Goal: Information Seeking & Learning: Learn about a topic

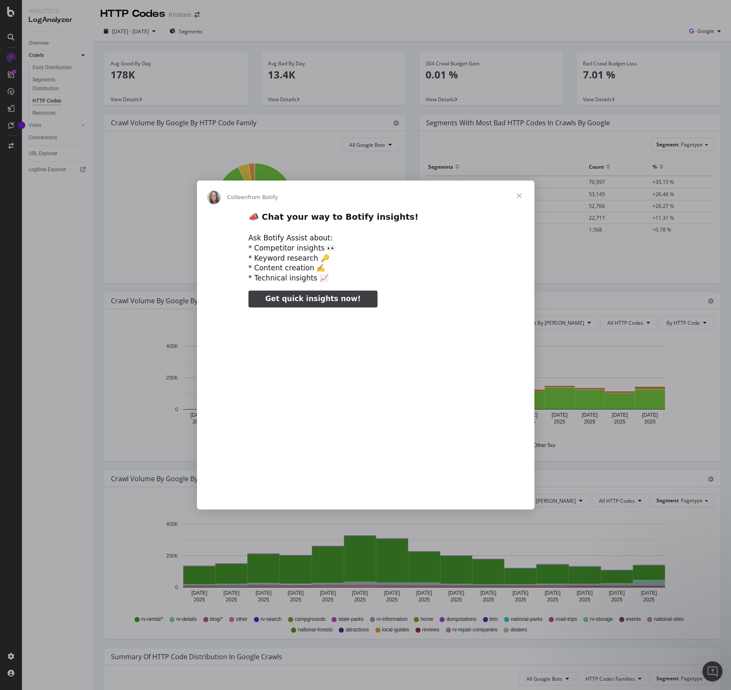
type input "52905"
click at [519, 196] on span "Close" at bounding box center [519, 195] width 30 height 30
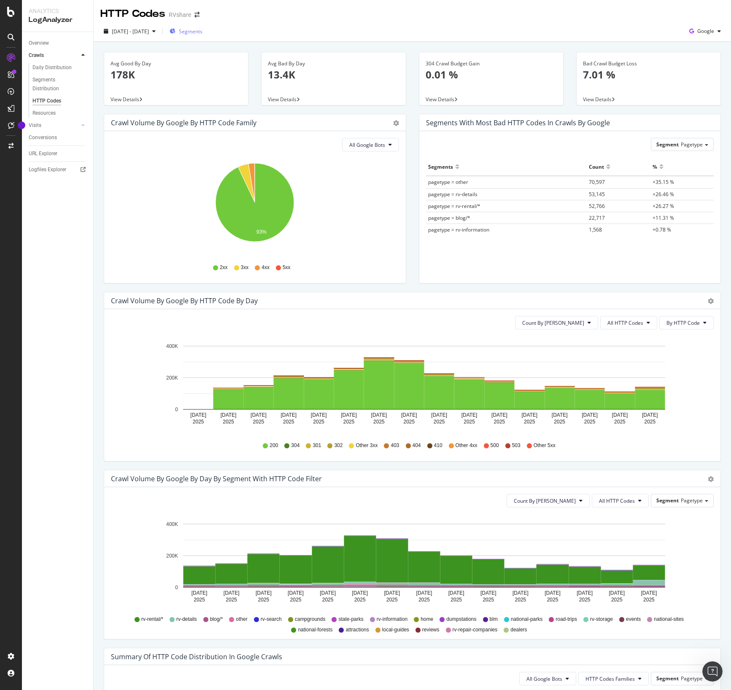
click at [202, 34] on span "Segments" at bounding box center [191, 31] width 24 height 7
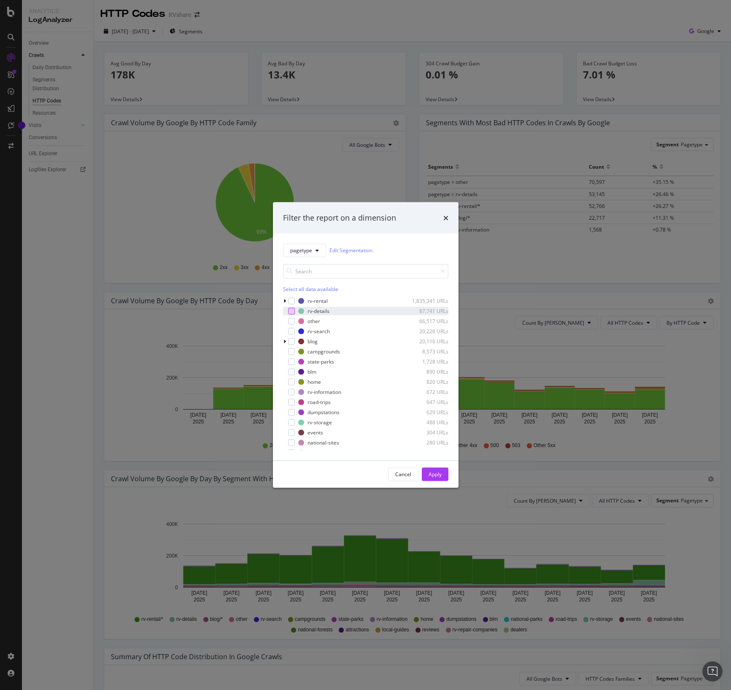
drag, startPoint x: 293, startPoint y: 310, endPoint x: 328, endPoint y: 395, distance: 92.2
click at [293, 310] on div "modal" at bounding box center [291, 310] width 7 height 7
click at [435, 478] on div "Apply" at bounding box center [434, 474] width 13 height 13
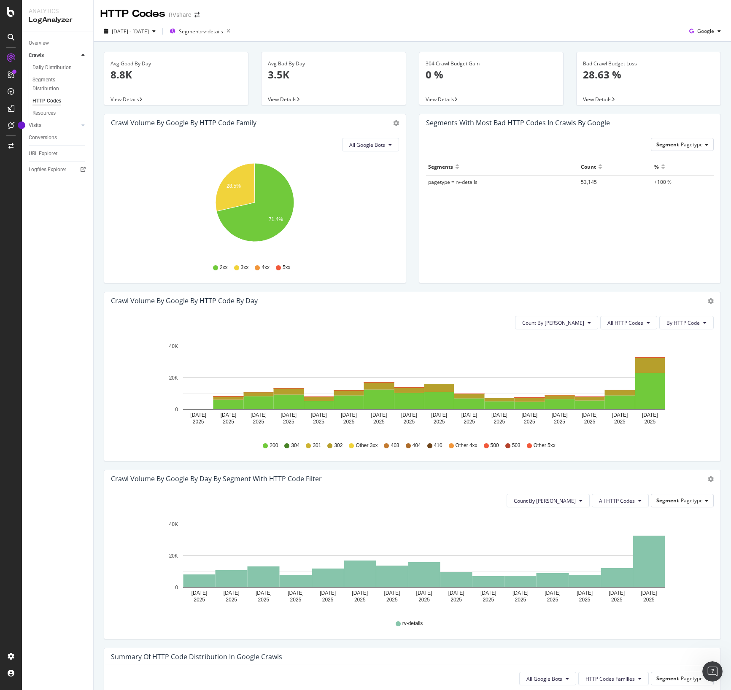
click at [375, 31] on div "[DATE] - [DATE] Segment: rv-details Google" at bounding box center [412, 32] width 637 height 17
click at [239, 185] on text "28.5%" at bounding box center [233, 186] width 14 height 6
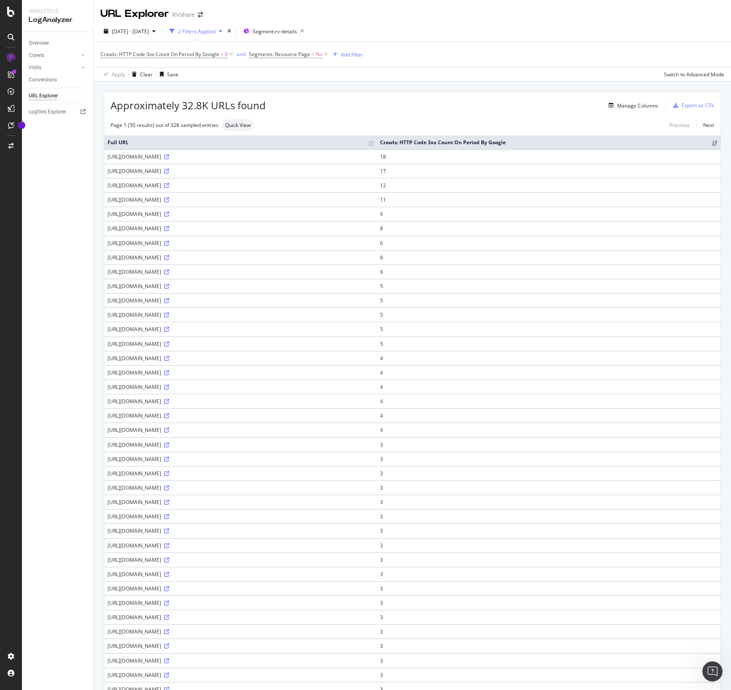
drag, startPoint x: 233, startPoint y: 75, endPoint x: 242, endPoint y: 76, distance: 8.9
click at [234, 75] on div "Apply Clear Save Switch to Advanced Mode" at bounding box center [412, 74] width 637 height 14
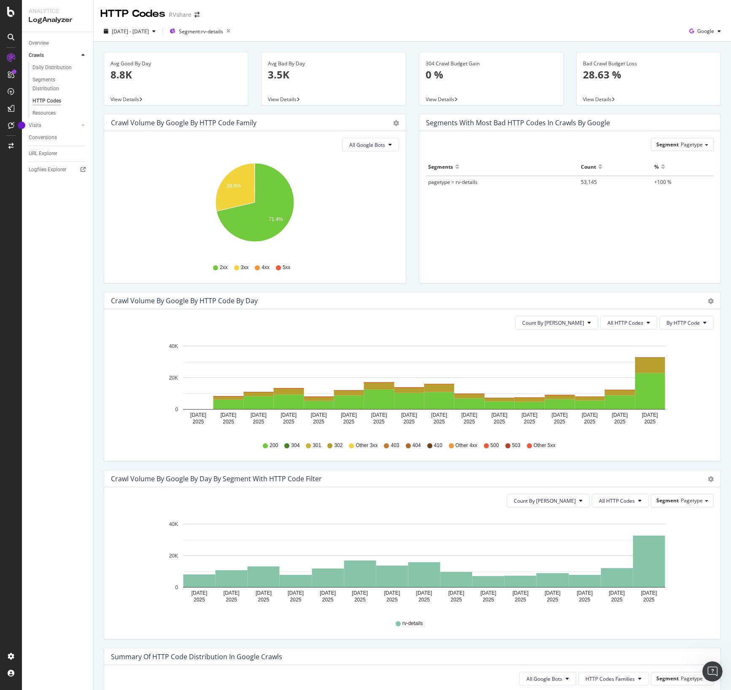
click at [420, 301] on div "Crawl Volume by google by HTTP Code by Day" at bounding box center [403, 300] width 584 height 8
click at [419, 298] on div "Crawl Volume by google by HTTP Code by Day" at bounding box center [403, 300] width 584 height 8
click at [626, 321] on span "All HTTP Codes" at bounding box center [625, 322] width 36 height 7
click at [373, 294] on div "Crawl Volume by google by HTTP Code by Day Timeline (by Value) Timeline (by Per…" at bounding box center [412, 300] width 616 height 17
click at [376, 295] on div "Crawl Volume by google by HTTP Code by Day Timeline (by Value) Timeline (by Per…" at bounding box center [412, 300] width 616 height 17
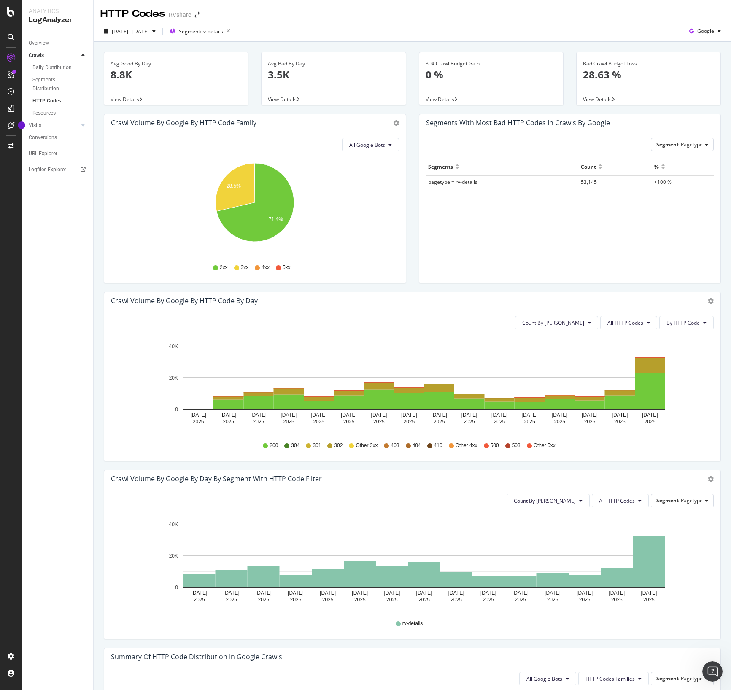
click at [403, 296] on div "Crawl Volume by google by HTTP Code by Day" at bounding box center [403, 300] width 584 height 8
click at [637, 325] on span "All HTTP Codes" at bounding box center [625, 322] width 36 height 7
click at [627, 385] on span "3xx family" at bounding box center [629, 386] width 43 height 8
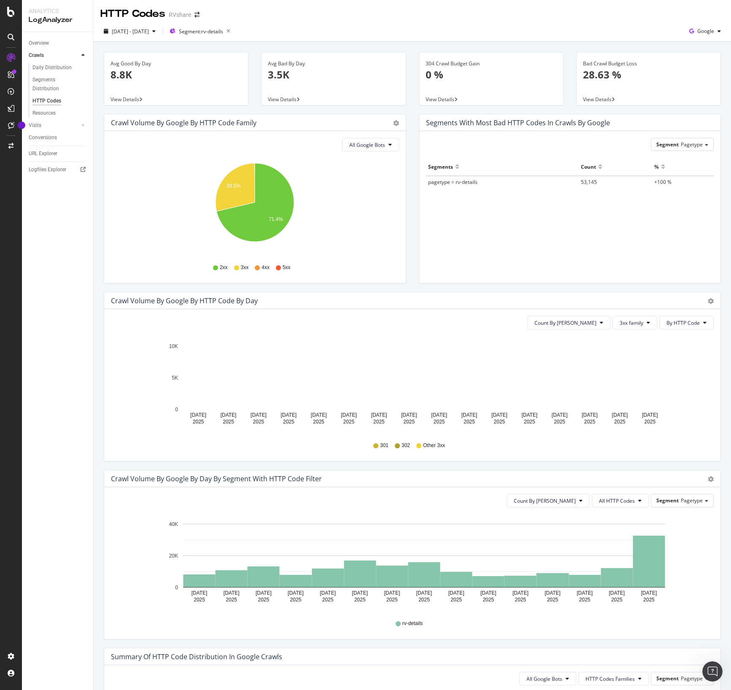
drag, startPoint x: 416, startPoint y: 301, endPoint x: 488, endPoint y: 313, distance: 72.6
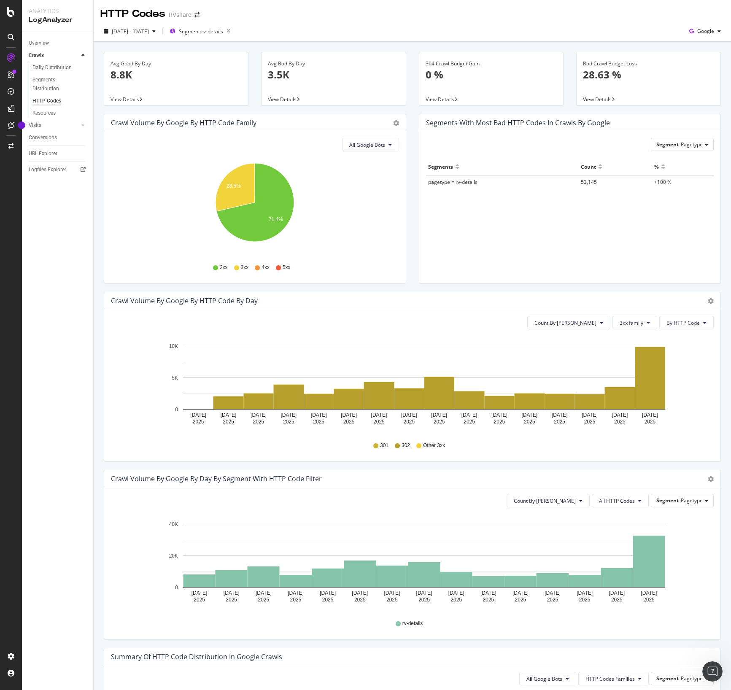
click at [418, 301] on div "Crawl Volume by google by HTTP Code by Day" at bounding box center [403, 300] width 584 height 8
click at [140, 33] on span "[DATE] - [DATE]" at bounding box center [130, 31] width 37 height 7
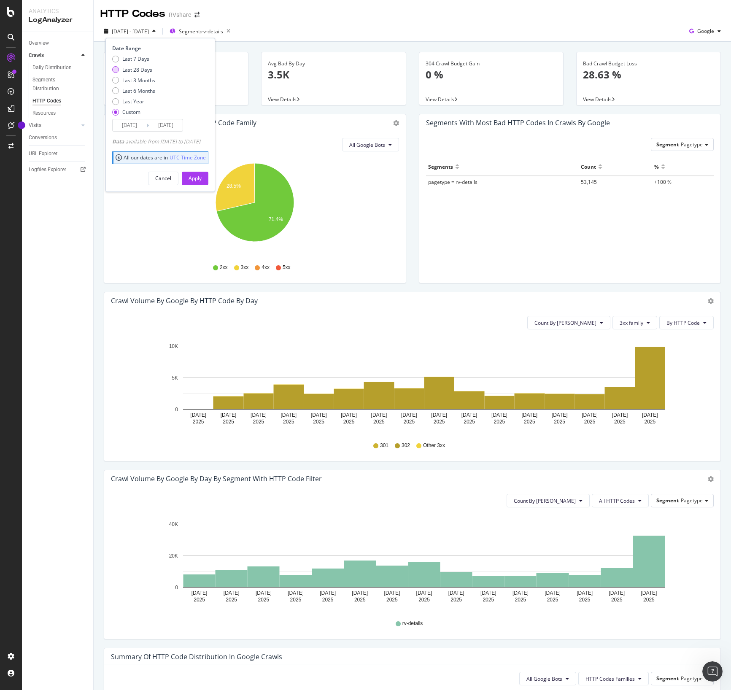
click at [130, 70] on div "Last 28 Days" at bounding box center [137, 69] width 30 height 7
type input "[DATE]"
click at [202, 179] on div "Apply" at bounding box center [194, 178] width 13 height 7
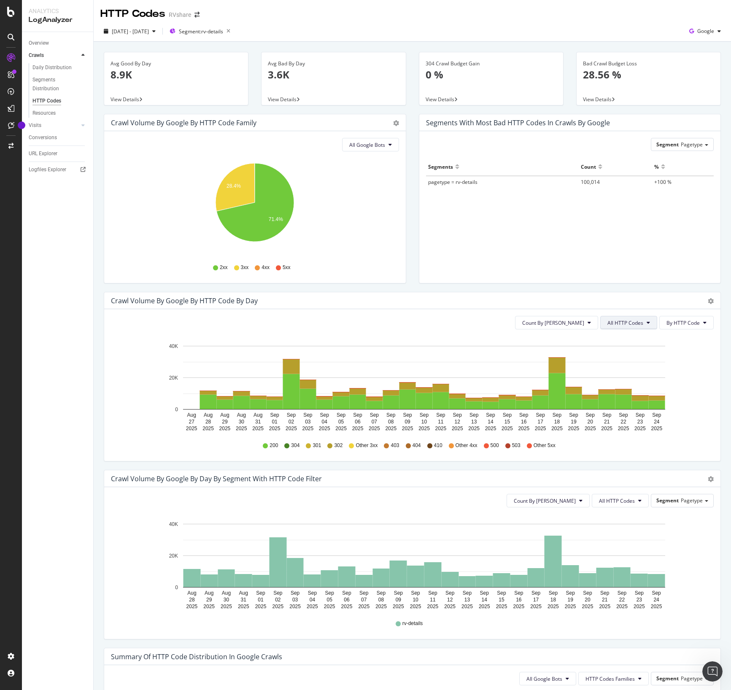
click at [634, 324] on span "All HTTP Codes" at bounding box center [625, 322] width 36 height 7
click at [621, 390] on div "3xx family" at bounding box center [630, 386] width 56 height 12
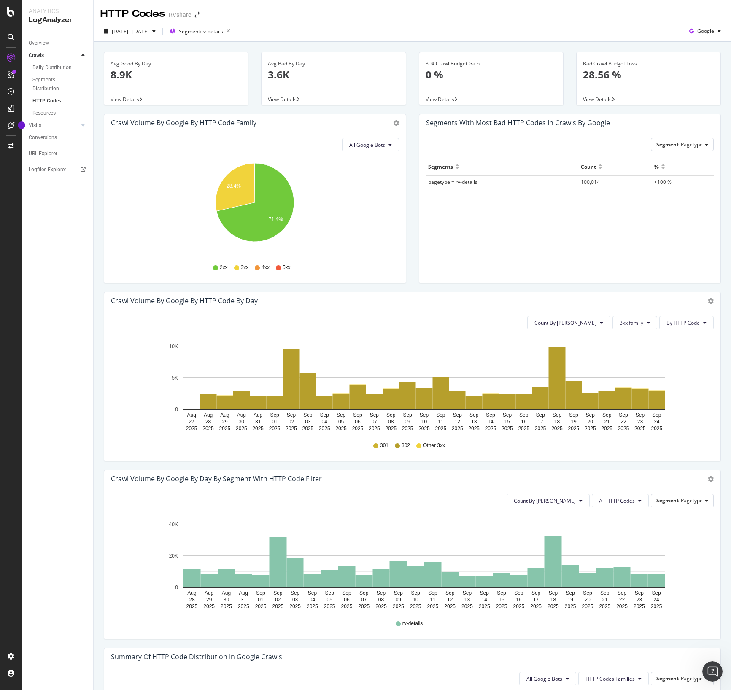
drag, startPoint x: 687, startPoint y: 411, endPoint x: 682, endPoint y: 411, distance: 4.2
click at [687, 411] on icon "[DATE] [DATE] [DATE] [DATE] [DATE] [DATE] [DATE] [DATE] [DATE] [DATE] [DATE] [D…" at bounding box center [412, 385] width 602 height 98
click at [692, 405] on icon "[DATE] [DATE] [DATE] [DATE] [DATE] [DATE] [DATE] [DATE] [DATE] [DATE] [DATE] [D…" at bounding box center [412, 385] width 602 height 98
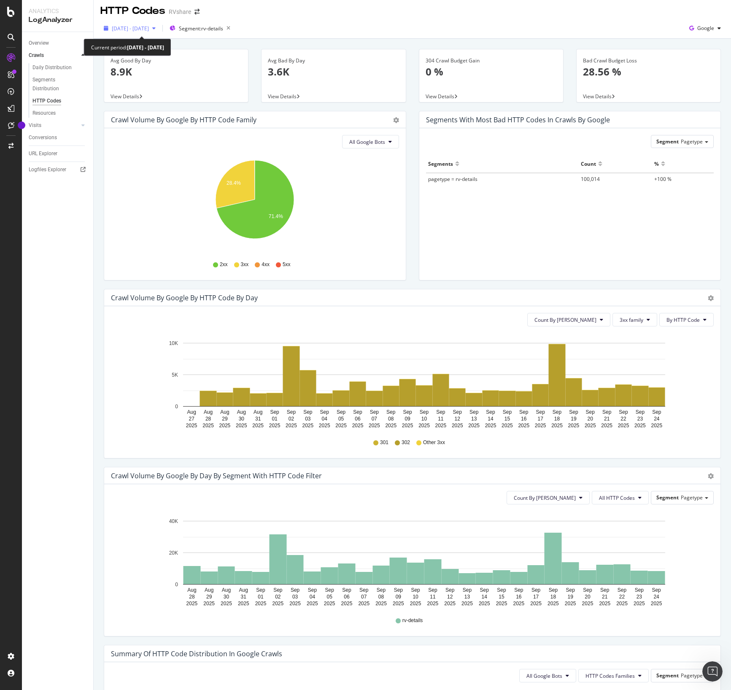
click at [142, 30] on span "[DATE] - [DATE]" at bounding box center [130, 28] width 37 height 7
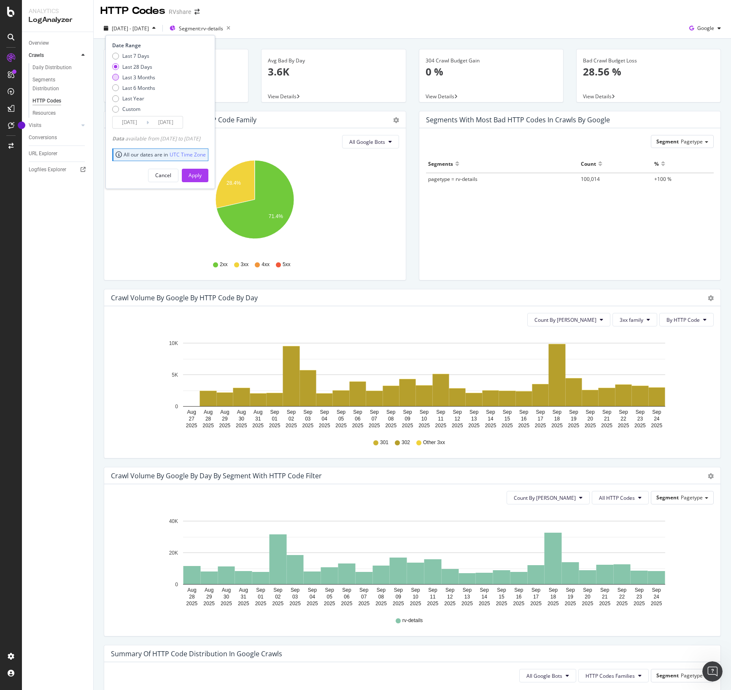
click at [134, 77] on div "Last 3 Months" at bounding box center [138, 77] width 33 height 7
type input "[DATE]"
click at [202, 177] on div "Apply" at bounding box center [194, 175] width 13 height 7
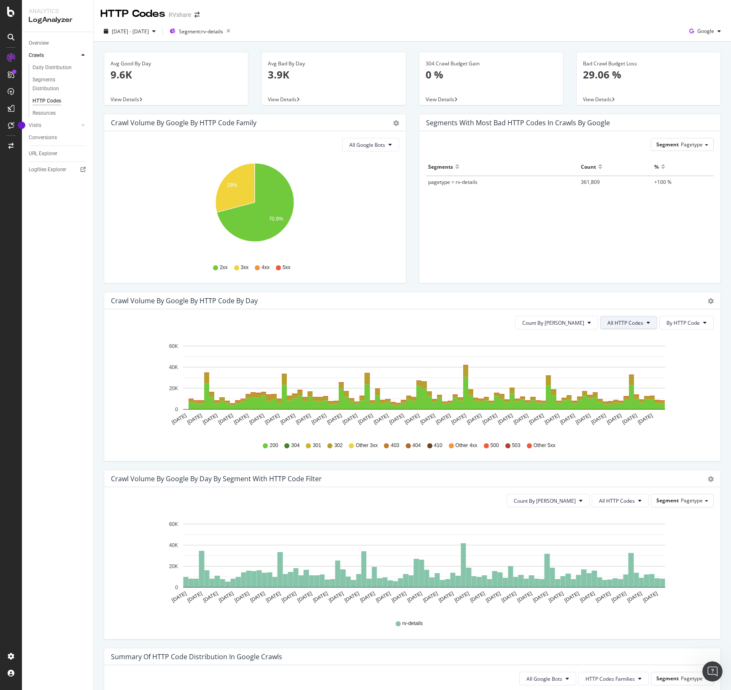
click at [644, 323] on button "All HTTP Codes" at bounding box center [628, 322] width 57 height 13
click at [631, 382] on span "3xx family" at bounding box center [629, 386] width 43 height 8
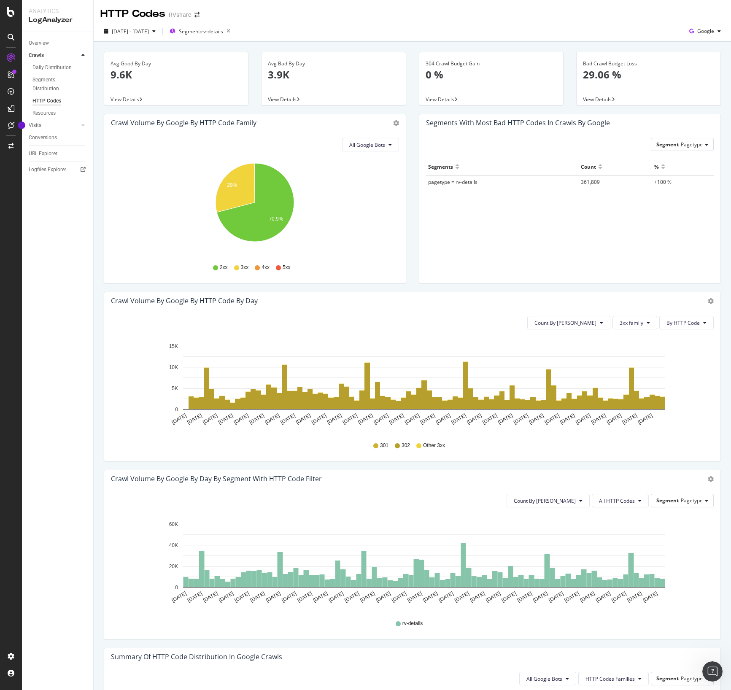
click at [441, 314] on div "Count By Day 3xx family By HTTP Code Hold CMD (⌘) while clicking to filter the …" at bounding box center [412, 385] width 616 height 152
click at [632, 325] on span "3xx family" at bounding box center [631, 322] width 24 height 7
click at [641, 416] on span "5xx family" at bounding box center [641, 418] width 43 height 8
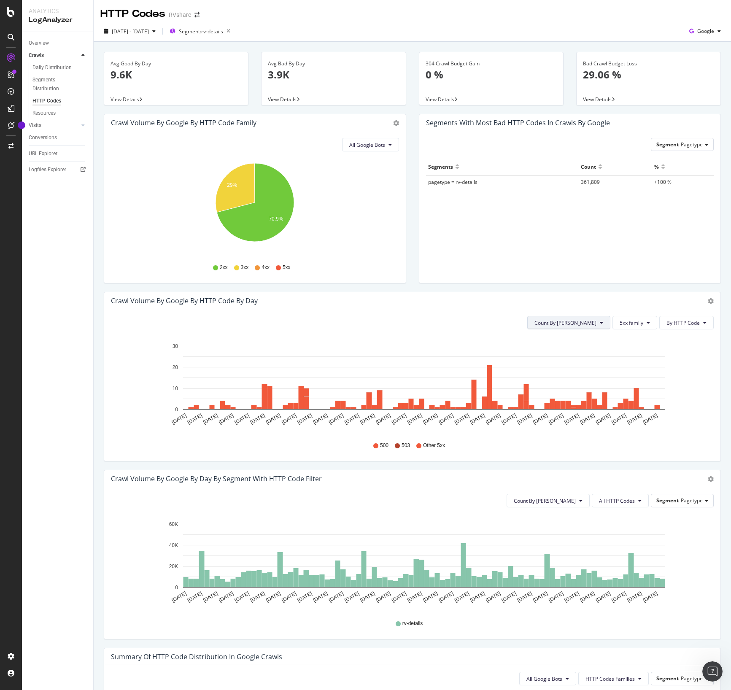
click at [594, 324] on span "Count By [PERSON_NAME]" at bounding box center [565, 322] width 62 height 7
click at [577, 321] on span "Count By [PERSON_NAME]" at bounding box center [565, 322] width 62 height 7
click at [624, 319] on span "5xx family" at bounding box center [631, 322] width 24 height 7
click at [638, 397] on div "4xx family" at bounding box center [641, 402] width 56 height 12
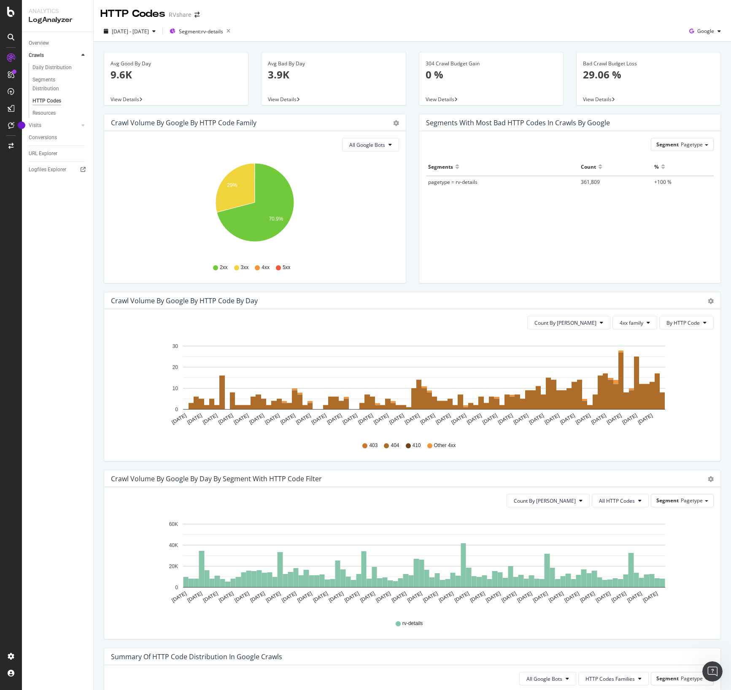
click at [472, 301] on div "Crawl Volume by google by HTTP Code by Day" at bounding box center [403, 300] width 584 height 8
click at [646, 322] on button "4xx family" at bounding box center [634, 322] width 45 height 13
click at [638, 385] on span "3xx family" at bounding box center [641, 386] width 43 height 8
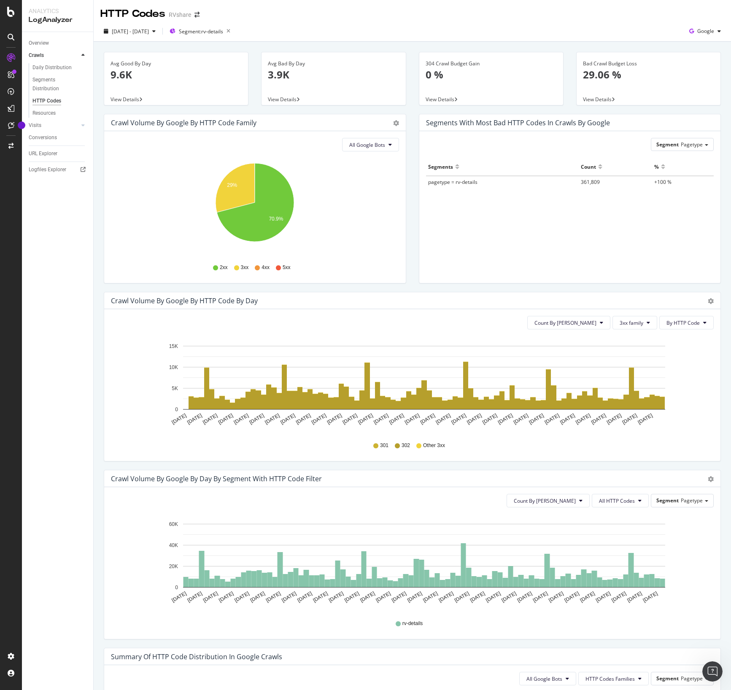
click at [696, 379] on icon "[DATE] [DATE] [DATE] [DATE] [DATE] [DATE] [DATE] [DATE] [DATE] [DATE] [DATE] [D…" at bounding box center [412, 385] width 602 height 98
click at [234, 31] on icon "button" at bounding box center [228, 31] width 11 height 12
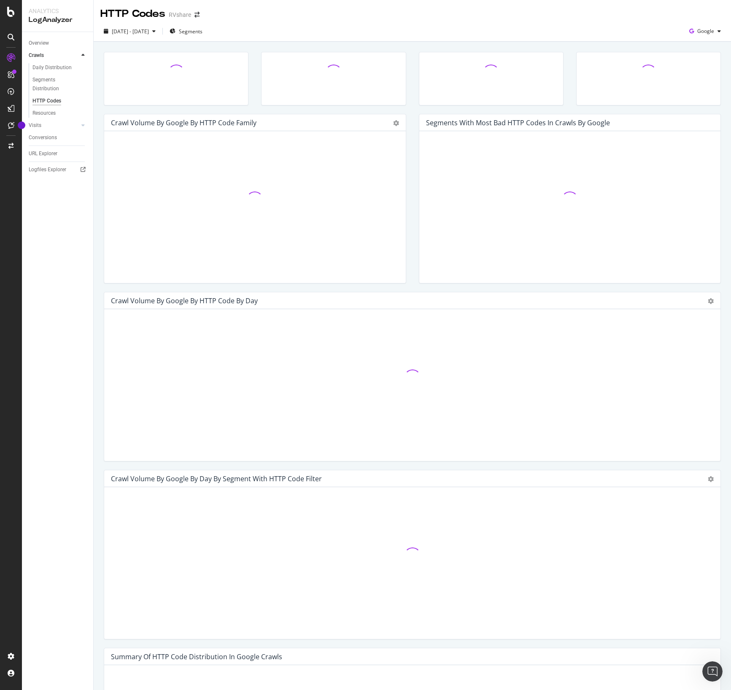
click at [438, 28] on div "[DATE] - [DATE] Segments Google" at bounding box center [412, 32] width 637 height 17
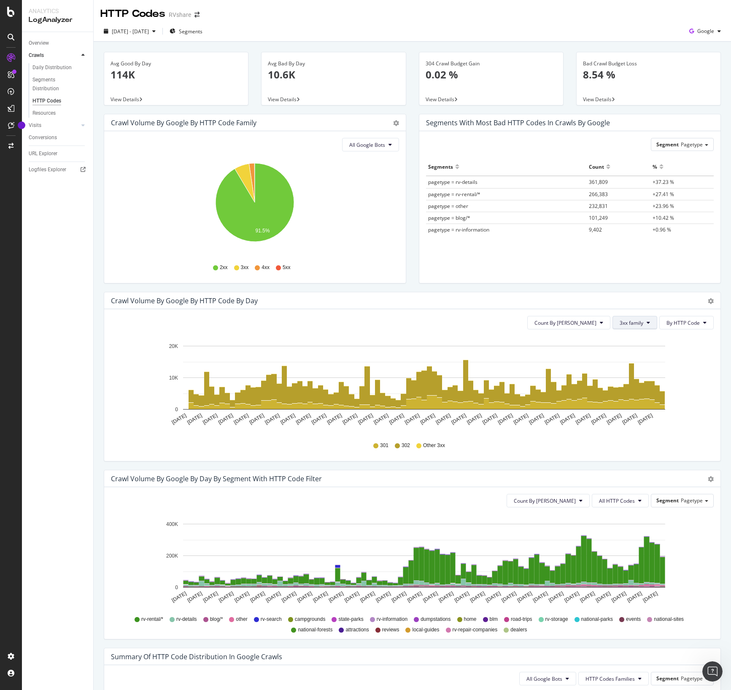
click at [637, 325] on span "3xx family" at bounding box center [631, 322] width 24 height 7
click at [700, 374] on icon "[DATE] [DATE] [DATE] [DATE] [DATE] [DATE] [DATE] [DATE] [DATE] [DATE] [DATE] [D…" at bounding box center [412, 385] width 602 height 98
click at [202, 36] on div "Segments" at bounding box center [185, 31] width 33 height 13
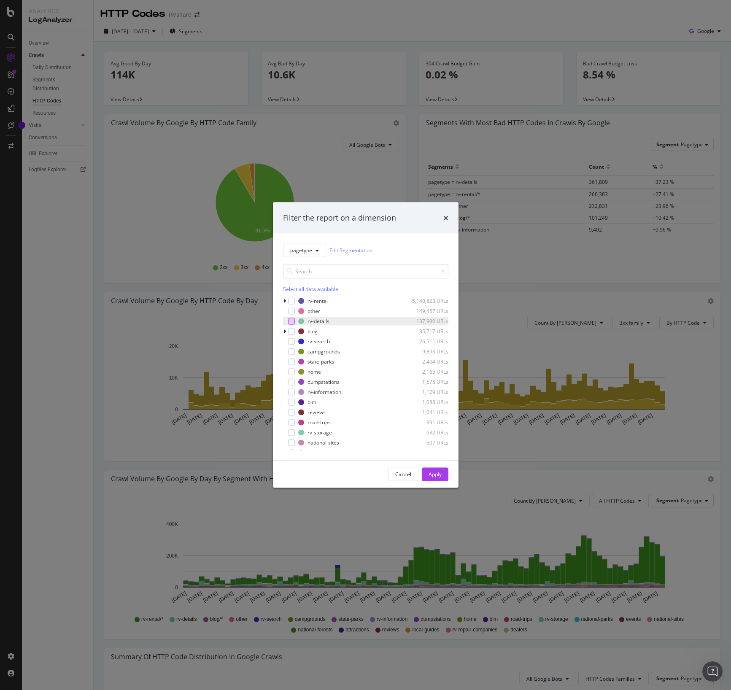
click at [292, 320] on div "modal" at bounding box center [291, 320] width 7 height 7
click at [433, 475] on div "Apply" at bounding box center [434, 473] width 13 height 7
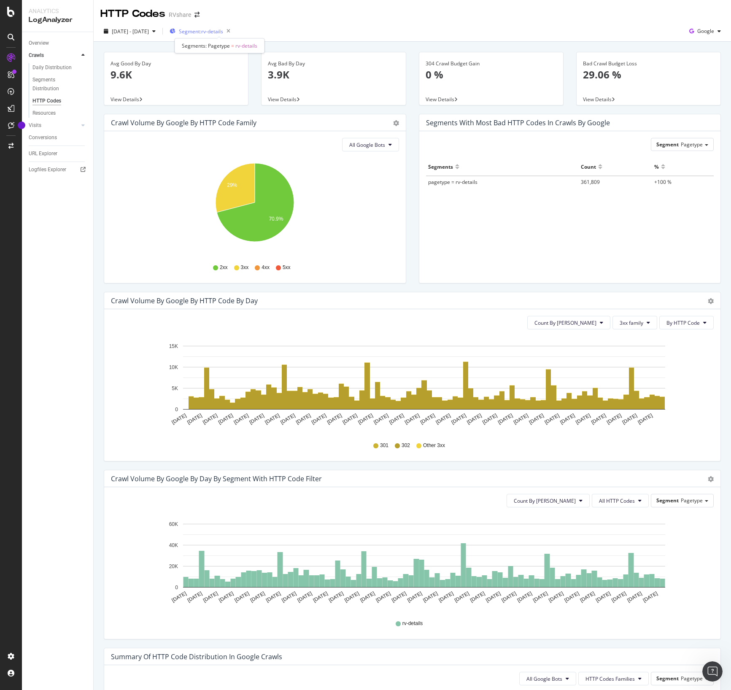
click at [216, 30] on span "Segment: rv-details" at bounding box center [201, 31] width 44 height 7
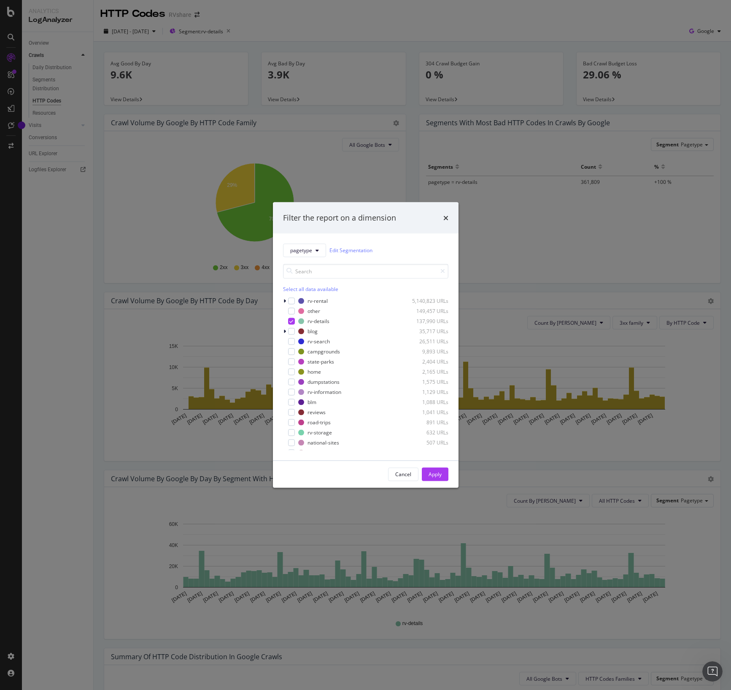
click at [296, 289] on div "Select all data available" at bounding box center [365, 288] width 165 height 7
click at [290, 322] on icon "modal" at bounding box center [291, 321] width 4 height 4
click at [441, 478] on button "Apply" at bounding box center [435, 473] width 27 height 13
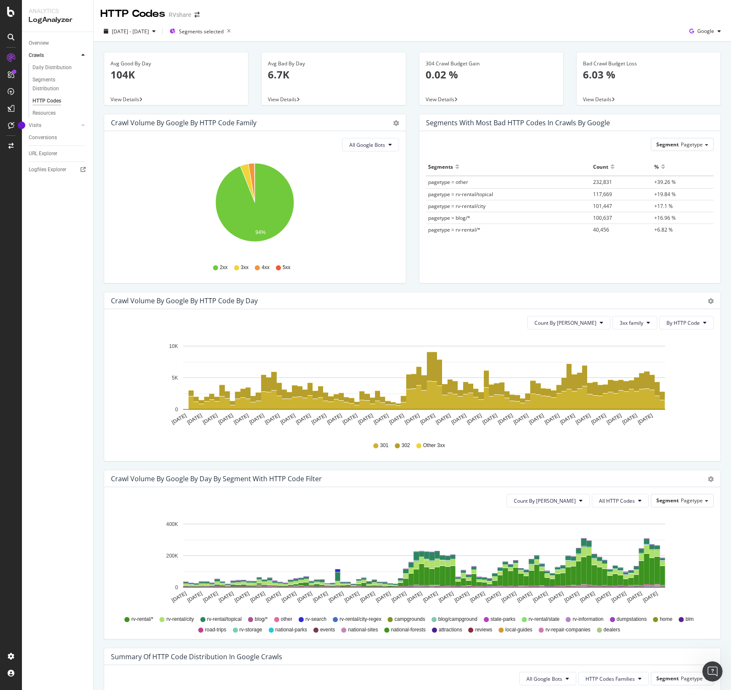
click at [409, 280] on div "Crawl Volume by google by HTTP Code Family Pie Table All Google Bots Hold CMD (…" at bounding box center [254, 203] width 315 height 178
click at [234, 32] on icon "button" at bounding box center [228, 31] width 11 height 12
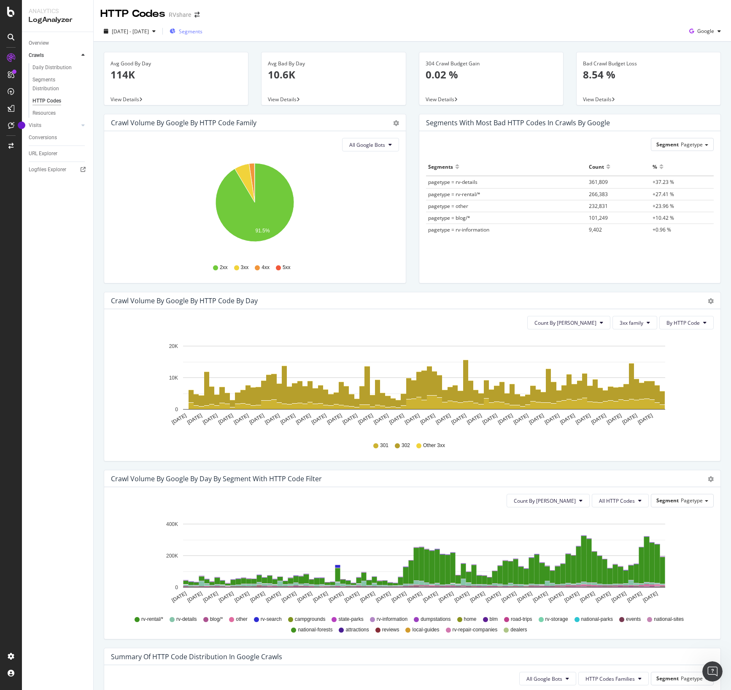
click at [394, 25] on div "[DATE] - [DATE] Segments Google" at bounding box center [412, 32] width 637 height 17
click at [152, 27] on div "[DATE] - [DATE]" at bounding box center [129, 31] width 59 height 13
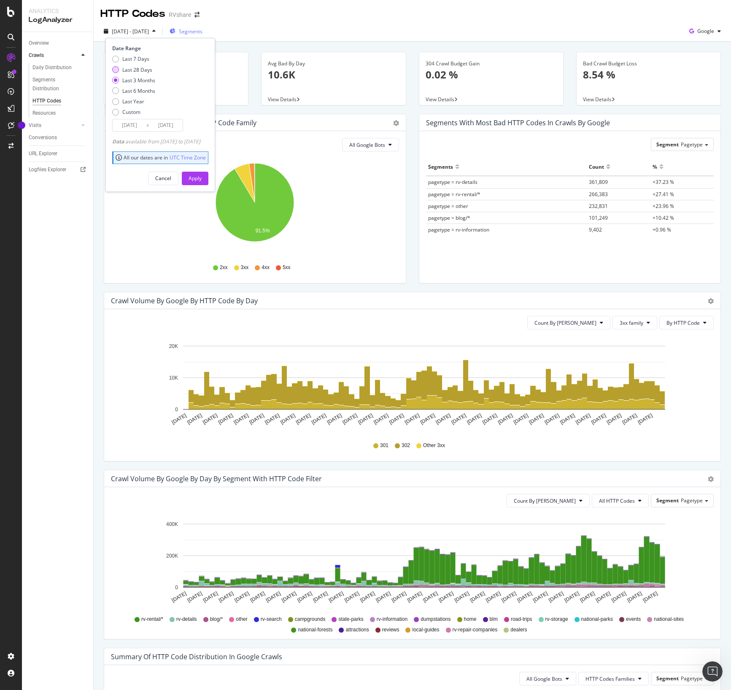
click at [140, 72] on div "Last 28 Days" at bounding box center [137, 69] width 30 height 7
type input "[DATE]"
click at [202, 177] on div "Apply" at bounding box center [194, 178] width 13 height 7
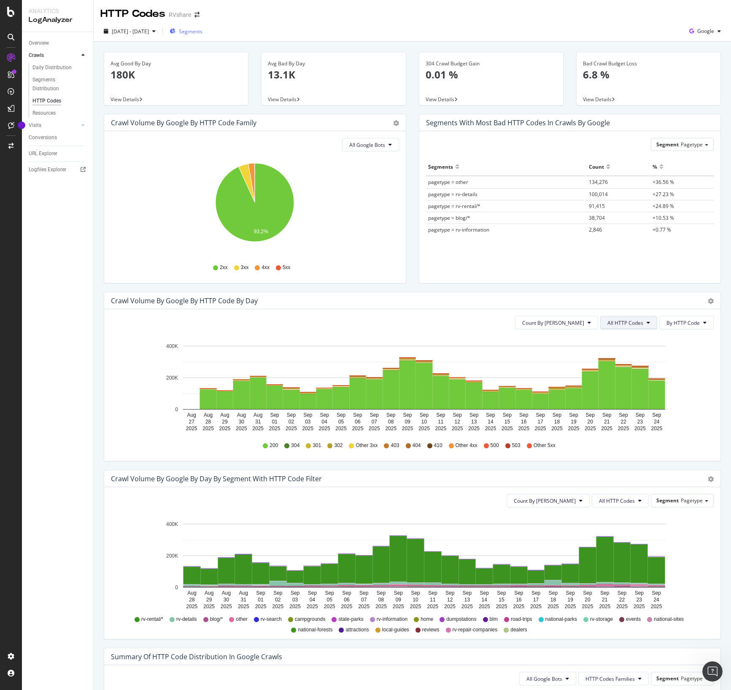
click at [613, 321] on span "All HTTP Codes" at bounding box center [625, 322] width 36 height 7
click at [623, 388] on span "3xx family" at bounding box center [629, 386] width 43 height 8
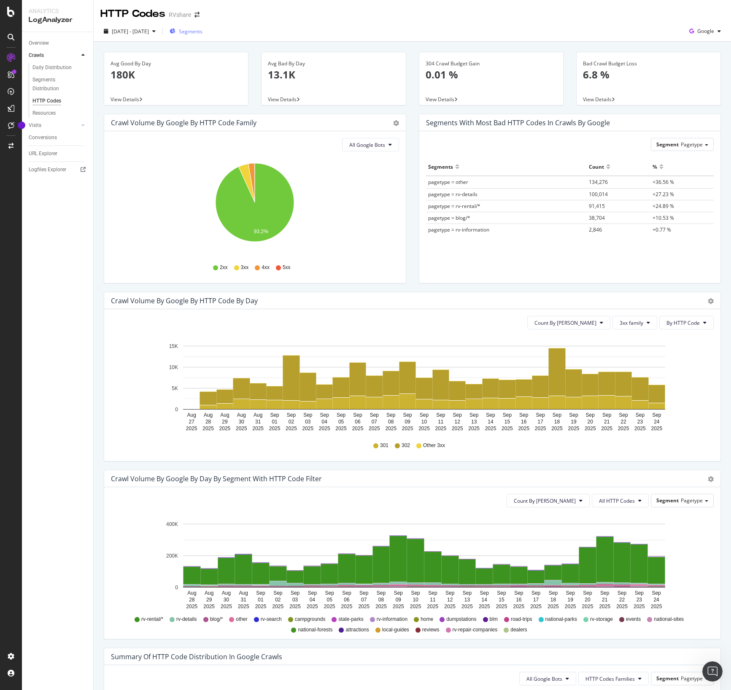
click at [548, 298] on div "Crawl Volume by google by HTTP Code by Day" at bounding box center [403, 300] width 584 height 8
click at [549, 298] on div "Crawl Volume by google by HTTP Code by Day" at bounding box center [403, 300] width 584 height 8
click at [550, 298] on div "Crawl Volume by google by HTTP Code by Day" at bounding box center [403, 300] width 584 height 8
click at [551, 298] on div "Crawl Volume by google by HTTP Code by Day" at bounding box center [403, 300] width 584 height 8
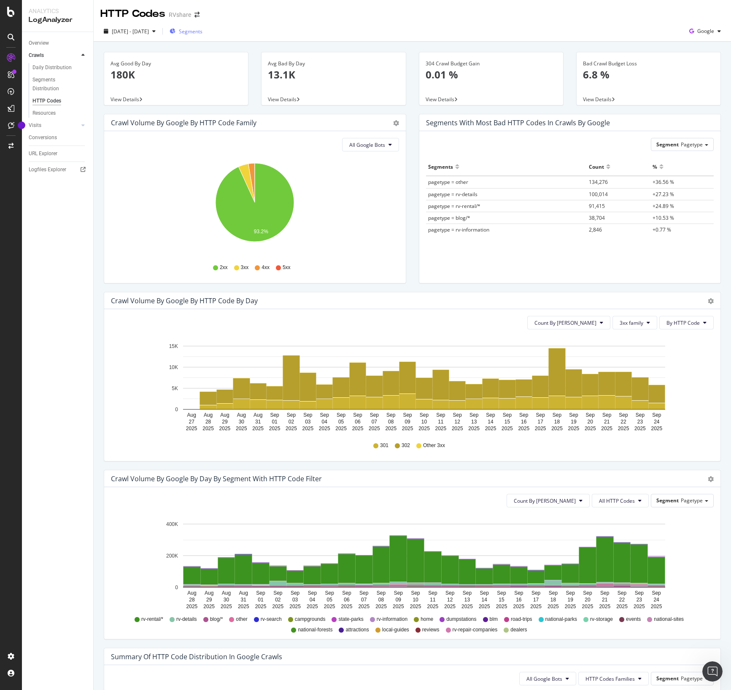
click at [551, 298] on div "Crawl Volume by google by HTTP Code by Day" at bounding box center [403, 300] width 584 height 8
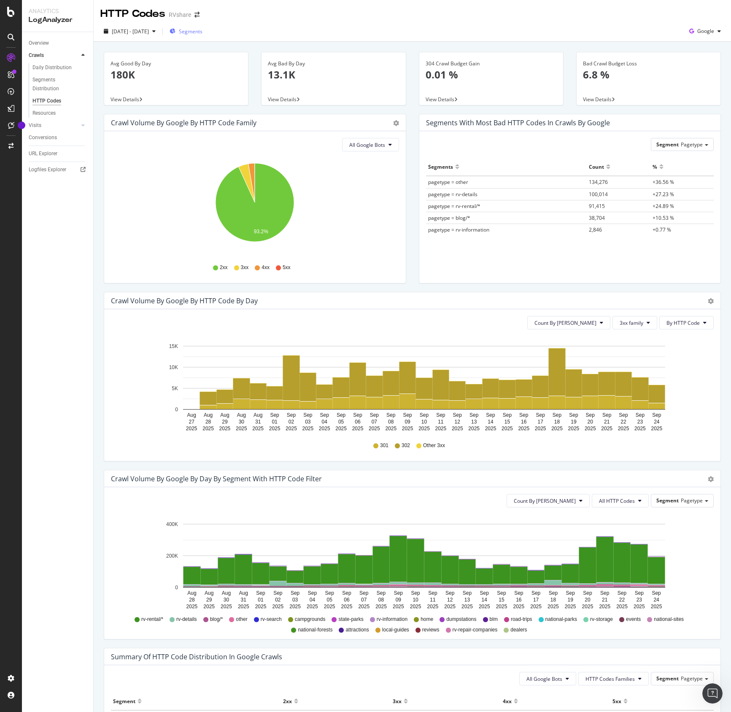
click at [410, 45] on div "Avg Good By Day 180K View Details Avg Bad By Day 13.1K View Details 304 Crawl B…" at bounding box center [412, 457] width 637 height 830
click at [409, 44] on div "Avg Good By Day 180K View Details Avg Bad By Day 13.1K View Details 304 Crawl B…" at bounding box center [412, 457] width 637 height 830
